Goal: Navigation & Orientation: Go to known website

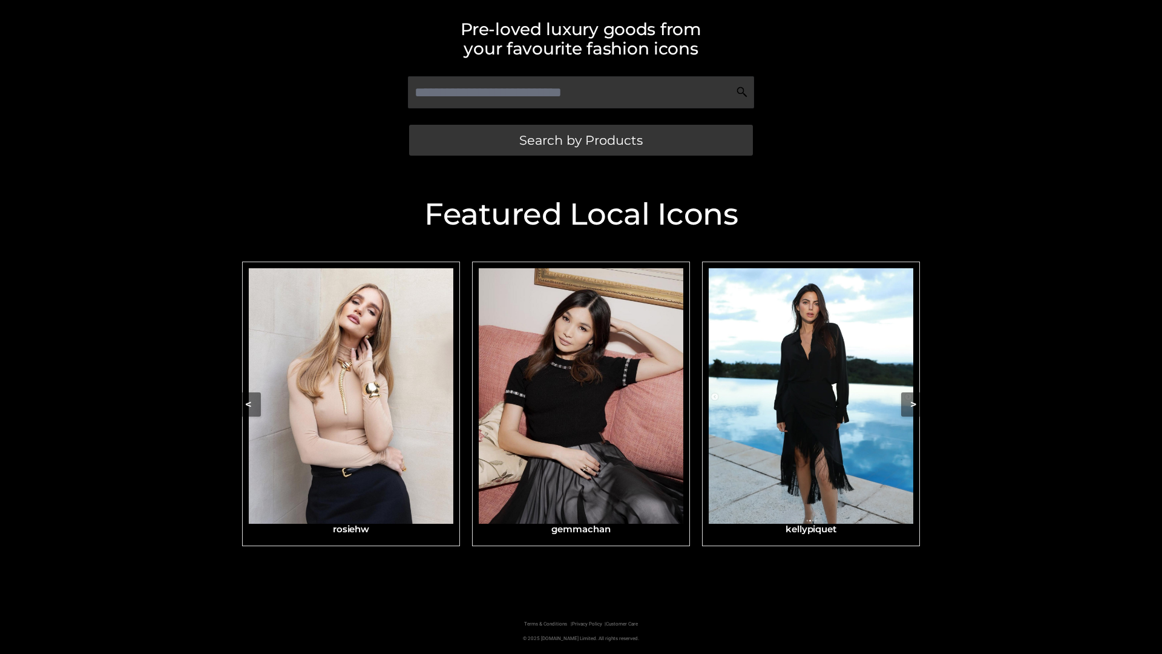
scroll to position [257, 0]
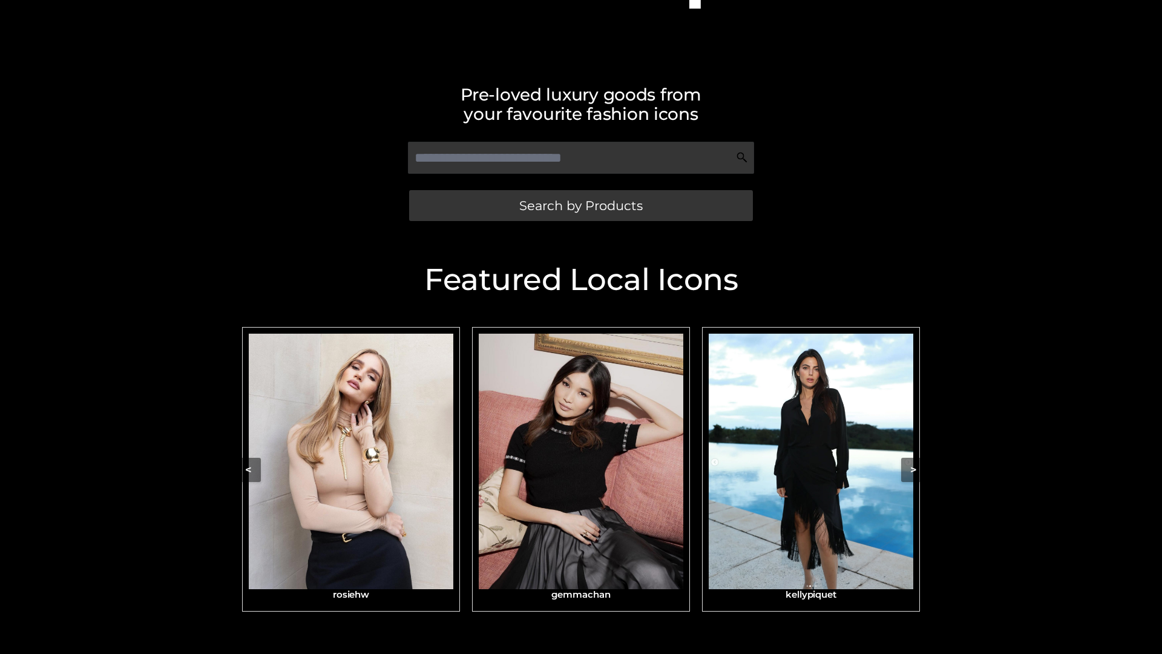
scroll to position [228, 0]
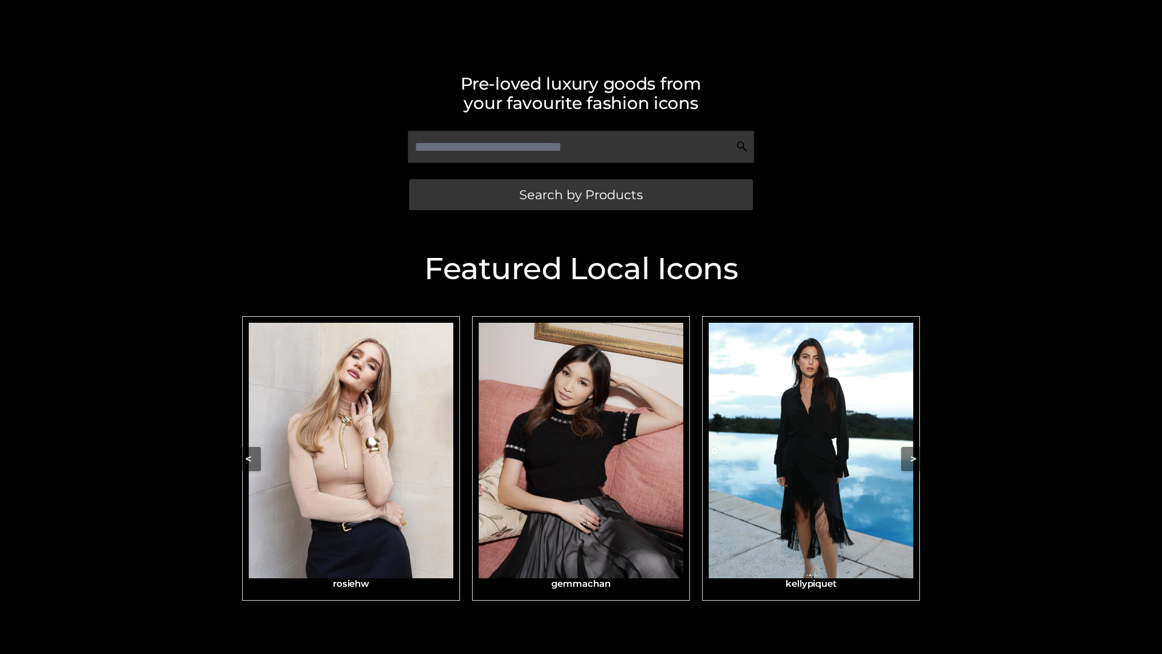
scroll to position [257, 0]
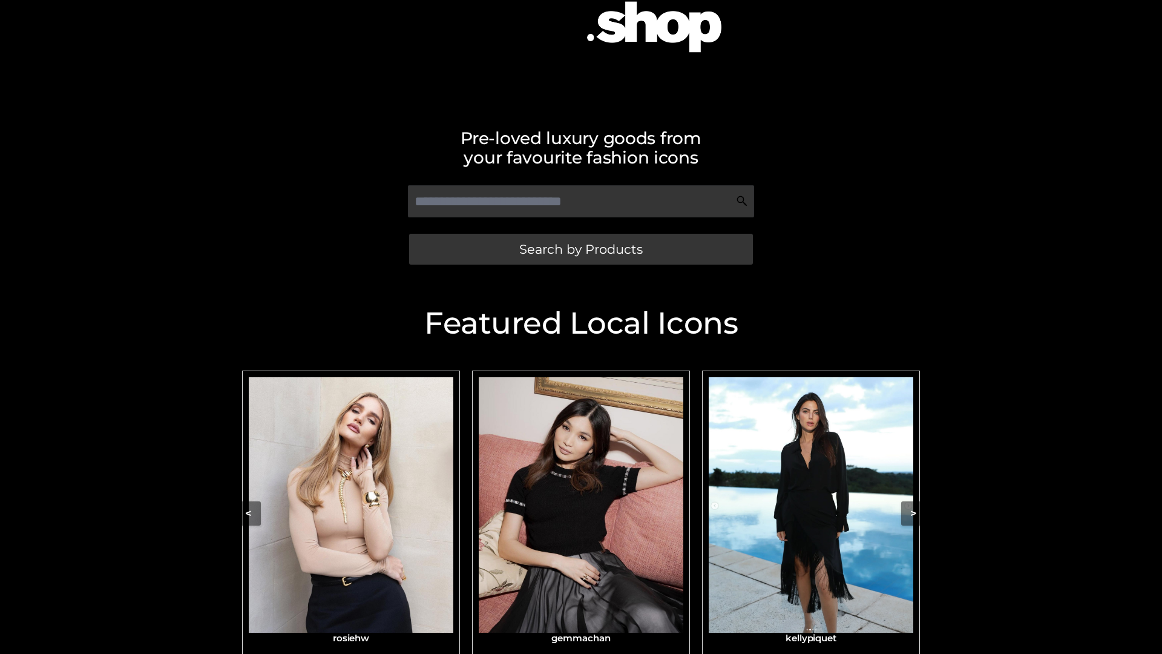
scroll to position [162, 0]
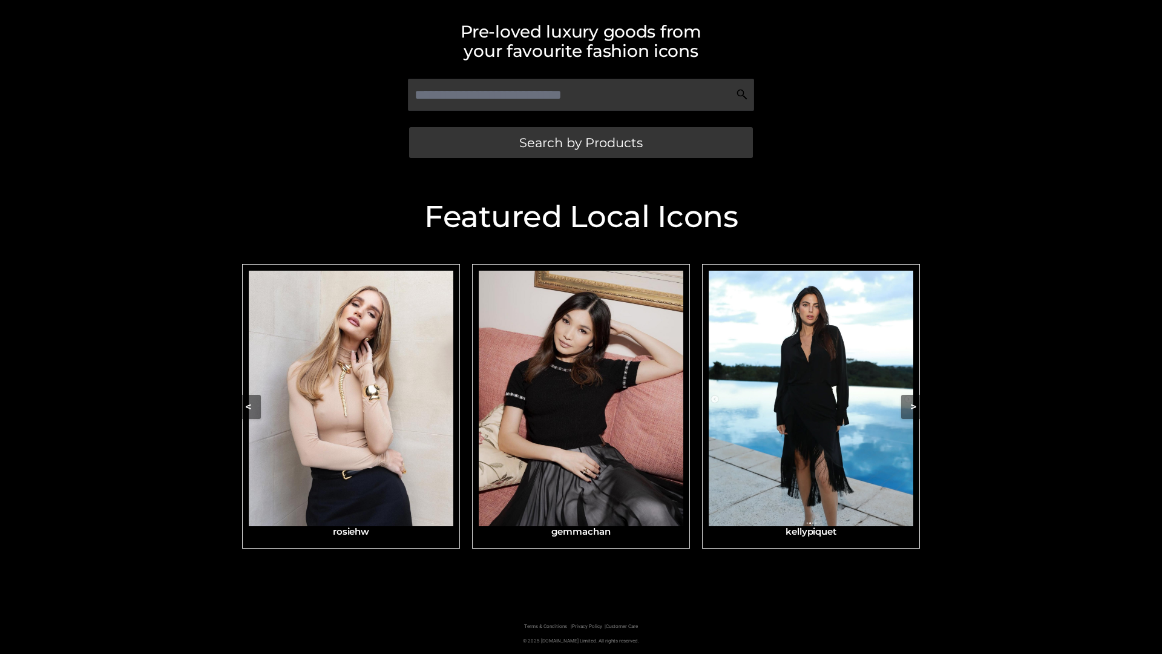
scroll to position [257, 0]
